Goal: Task Accomplishment & Management: Manage account settings

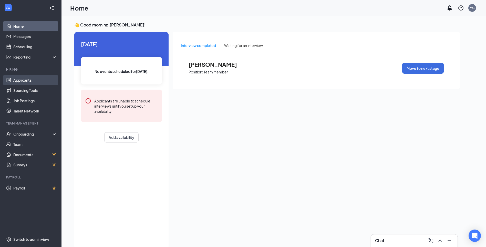
click at [34, 79] on link "Applicants" at bounding box center [35, 80] width 44 height 10
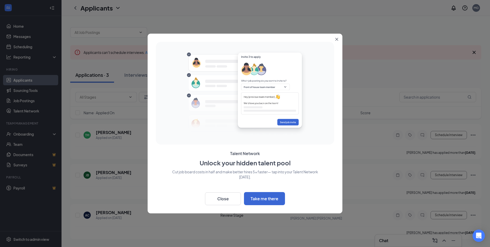
click at [335, 38] on icon "Close" at bounding box center [336, 39] width 3 height 3
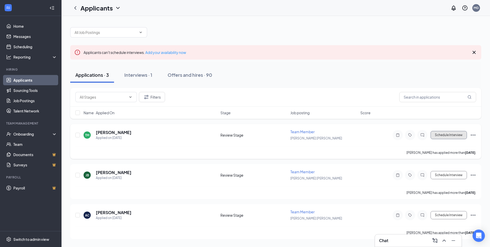
click at [442, 137] on button "Schedule Interview" at bounding box center [449, 135] width 36 height 8
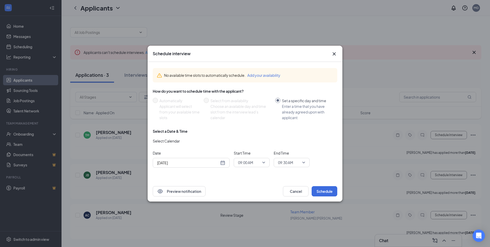
click at [221, 162] on div "[DATE]" at bounding box center [191, 163] width 68 height 6
type input "[DATE]"
click at [188, 141] on div "27" at bounding box center [188, 143] width 6 height 6
click at [322, 189] on button "Schedule" at bounding box center [325, 191] width 26 height 10
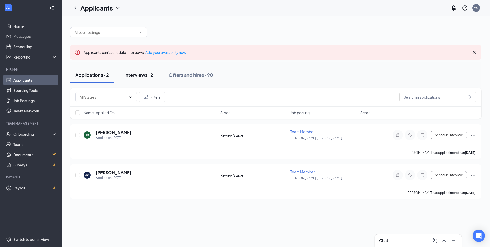
click at [136, 77] on div "Interviews · 2" at bounding box center [138, 75] width 29 height 6
